Goal: Transaction & Acquisition: Purchase product/service

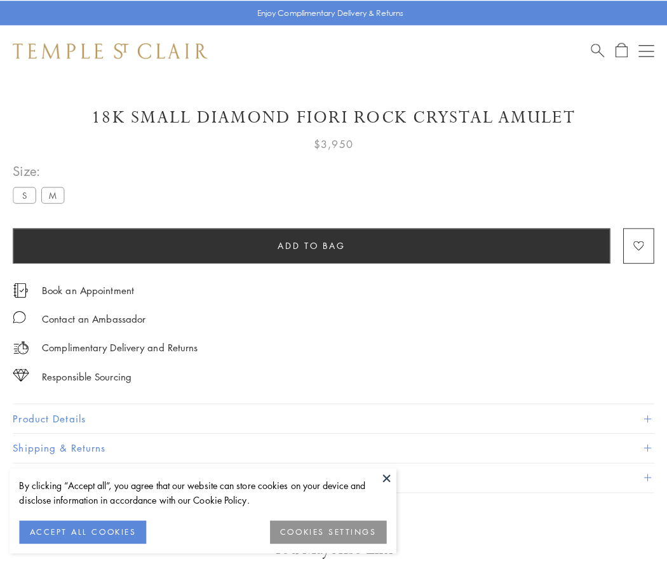
scroll to position [23, 0]
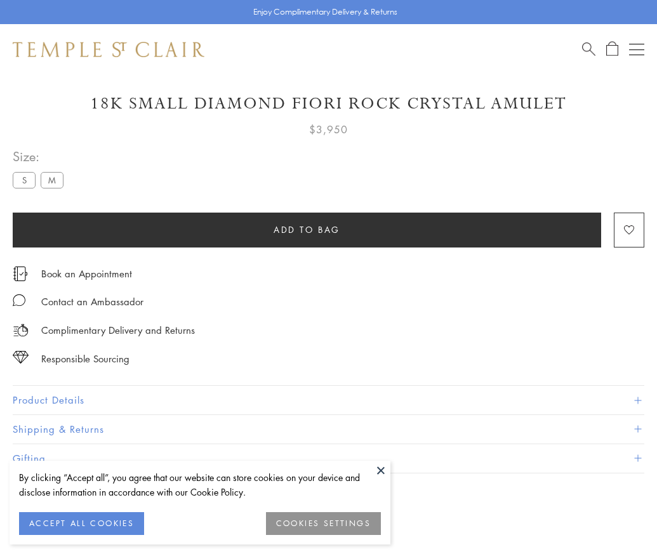
click at [307, 229] on span "Add to bag" at bounding box center [307, 230] width 67 height 14
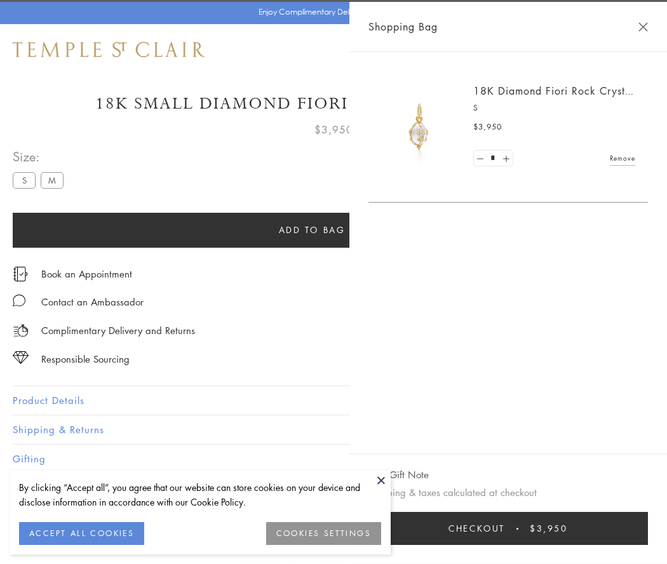
click at [648, 528] on button "Checkout $3,950" at bounding box center [507, 528] width 279 height 33
